Goal: Transaction & Acquisition: Purchase product/service

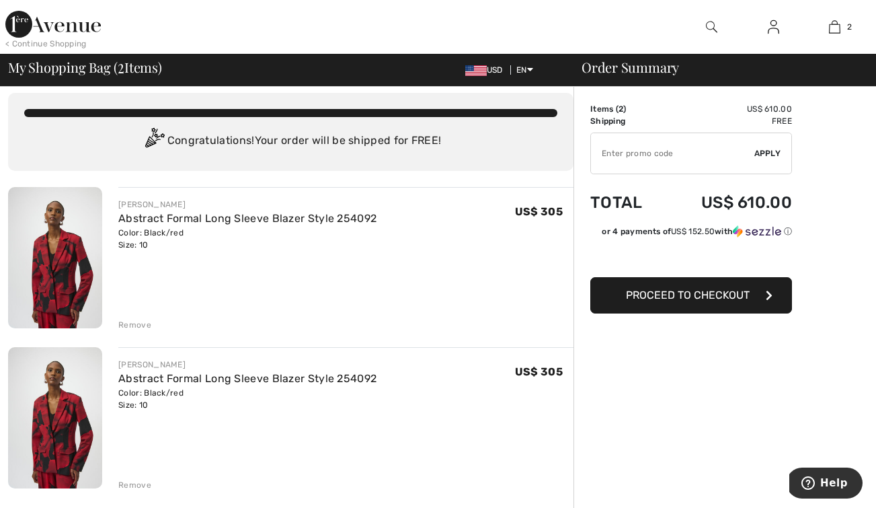
scroll to position [-1, 0]
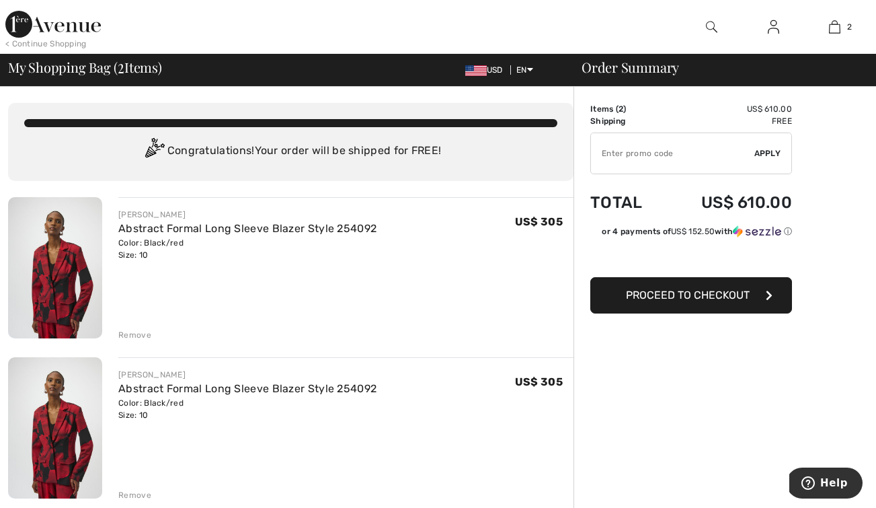
click at [138, 335] on div "Remove" at bounding box center [134, 335] width 33 height 12
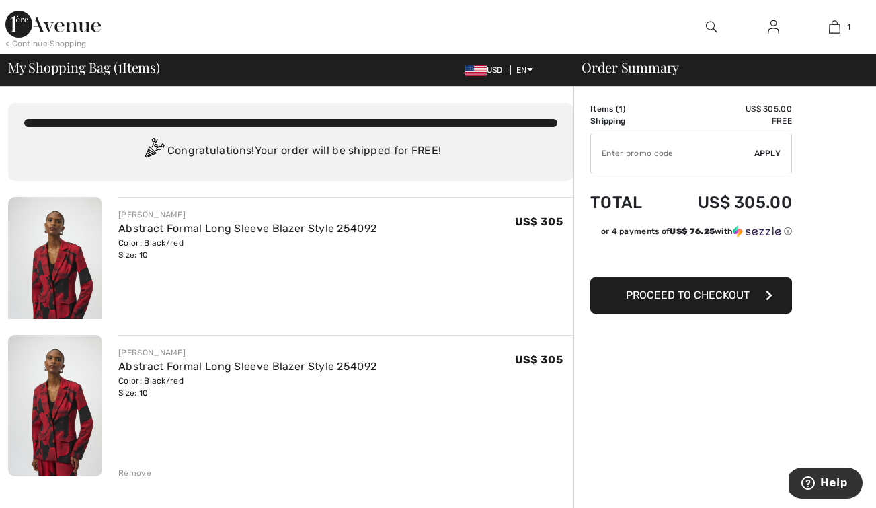
scroll to position [0, 0]
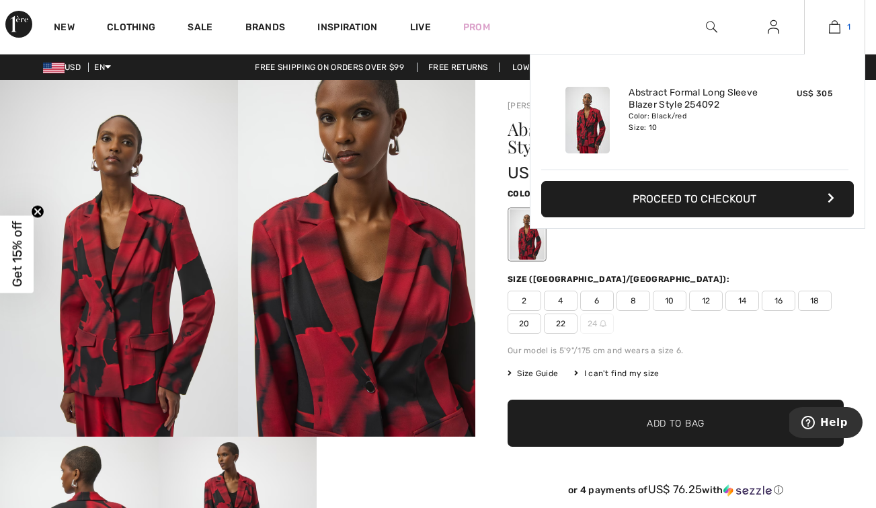
click at [832, 29] on img at bounding box center [834, 27] width 11 height 16
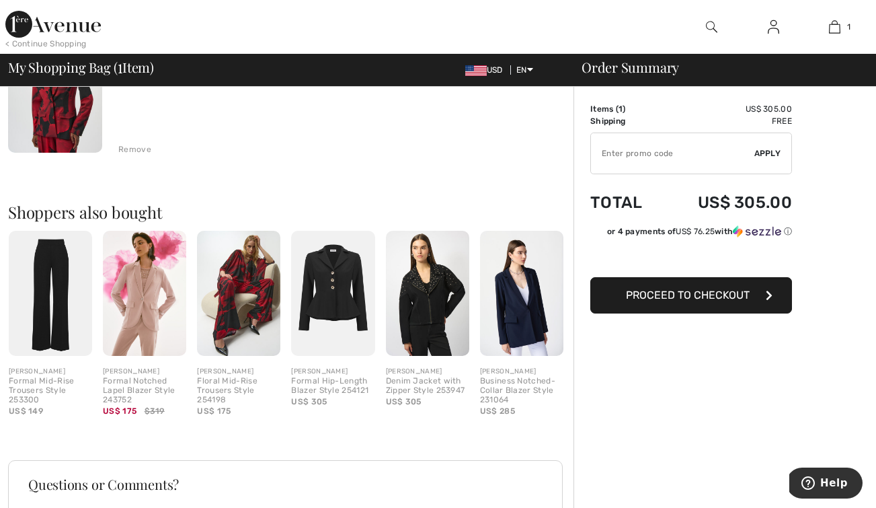
scroll to position [261, 0]
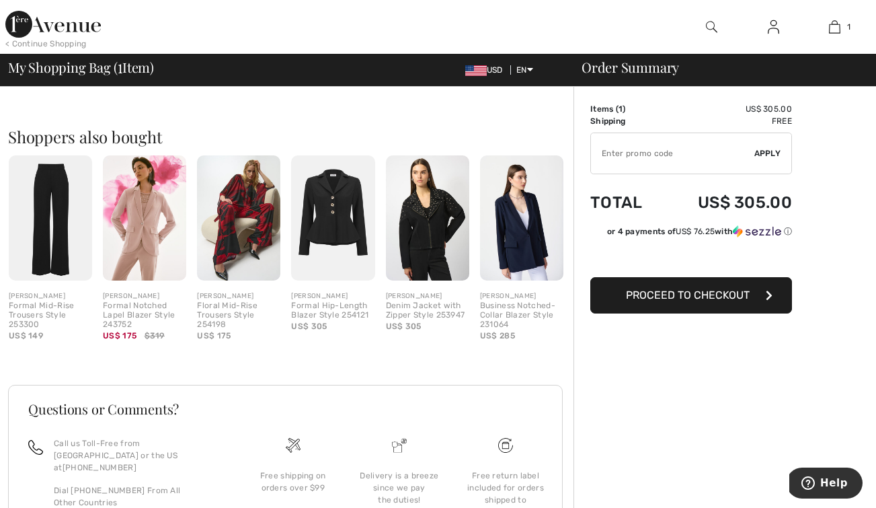
click at [51, 298] on div "[PERSON_NAME]" at bounding box center [50, 296] width 83 height 10
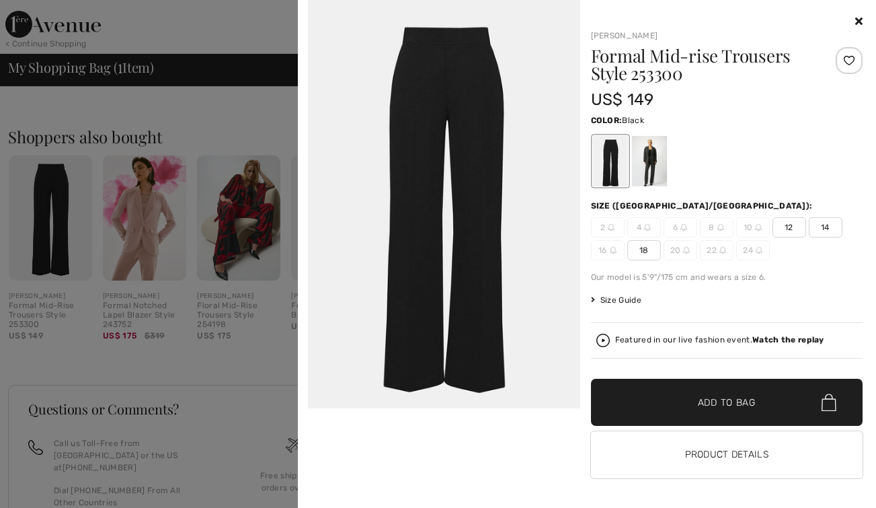
click at [789, 229] on span "12" at bounding box center [789, 227] width 34 height 20
